Goal: Find specific fact: Find specific fact

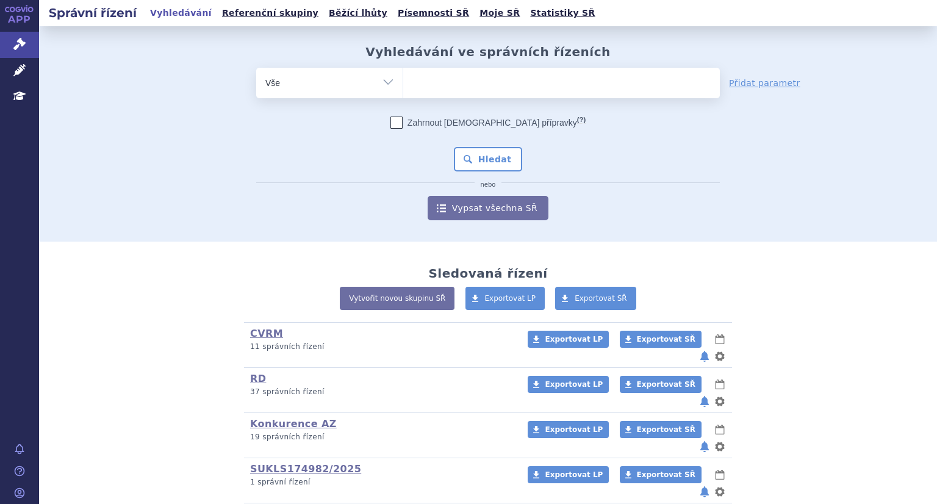
click at [459, 80] on ul at bounding box center [561, 81] width 316 height 26
click at [403, 80] on select at bounding box center [402, 82] width 1 height 30
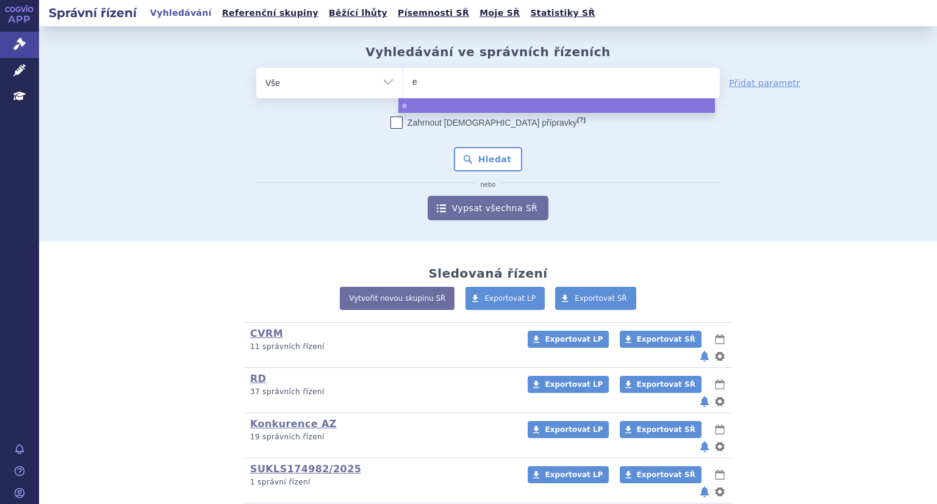
type input "ec"
type input "ech"
type input "echo"
select select "echo"
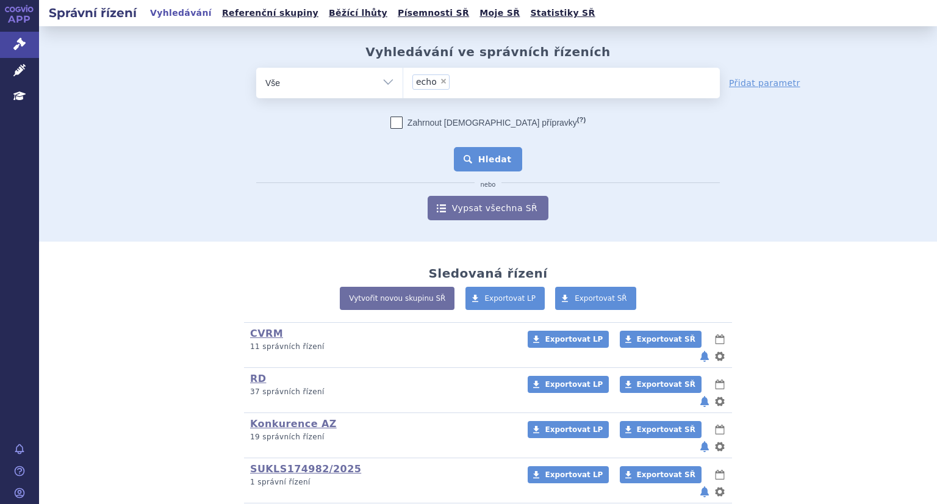
click at [476, 148] on button "Hledat" at bounding box center [488, 159] width 69 height 24
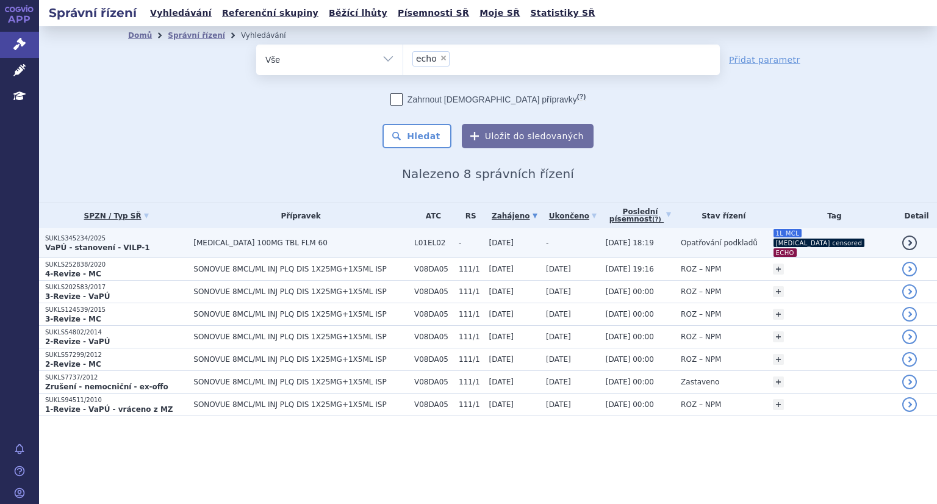
click at [104, 235] on p "SUKLS345234/2025" at bounding box center [116, 238] width 142 height 9
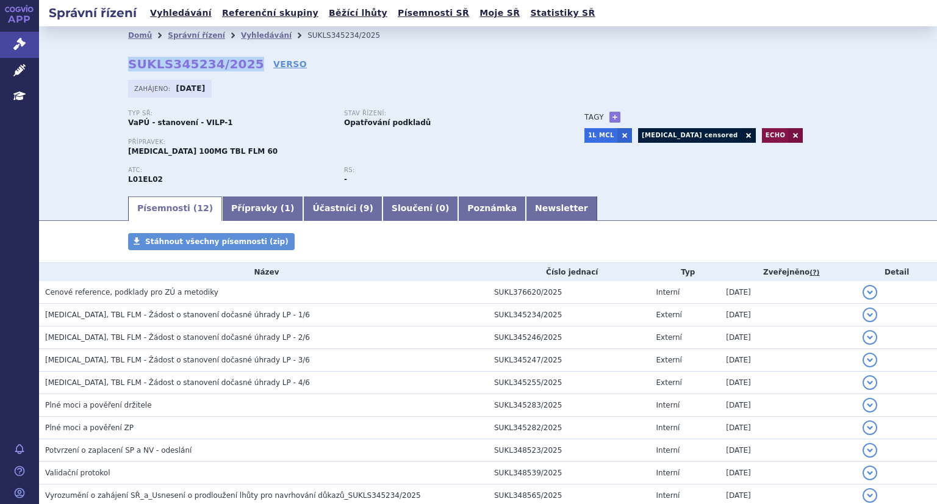
drag, startPoint x: 120, startPoint y: 59, endPoint x: 235, endPoint y: 66, distance: 114.9
click at [235, 66] on div "Domů Správní řízení Vyhledávání SUKLS345234/2025 SUKLS345234/2025 VERSO [GEOGRA…" at bounding box center [488, 120] width 768 height 150
copy strong "SUKLS345234/2025"
